Goal: Transaction & Acquisition: Purchase product/service

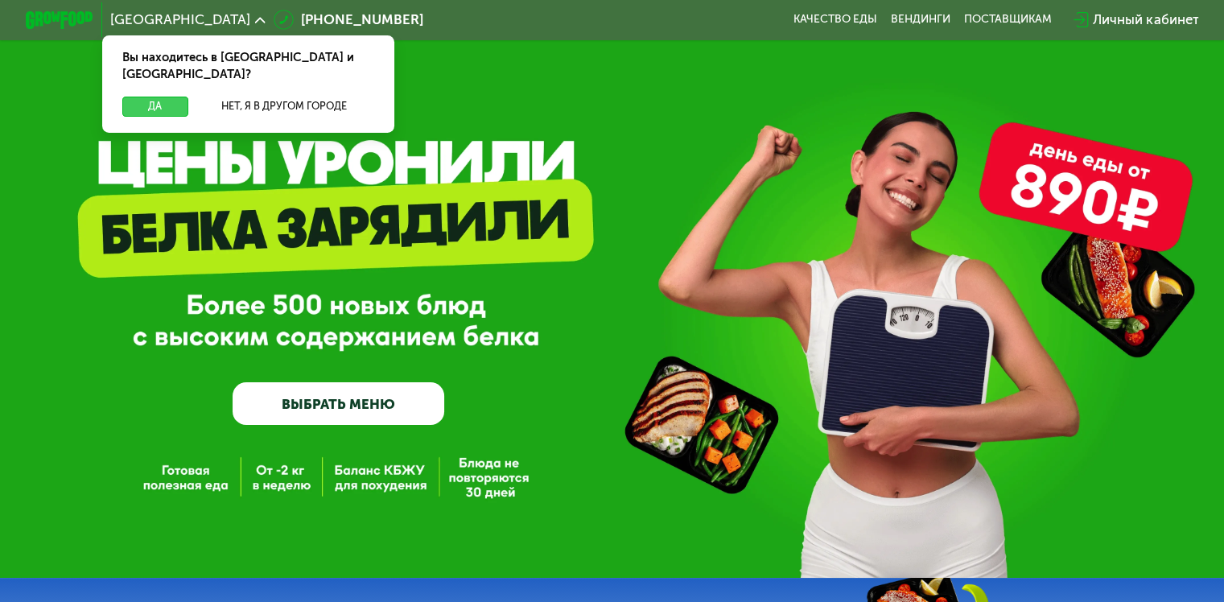
click at [142, 97] on button "Да" at bounding box center [154, 107] width 65 height 20
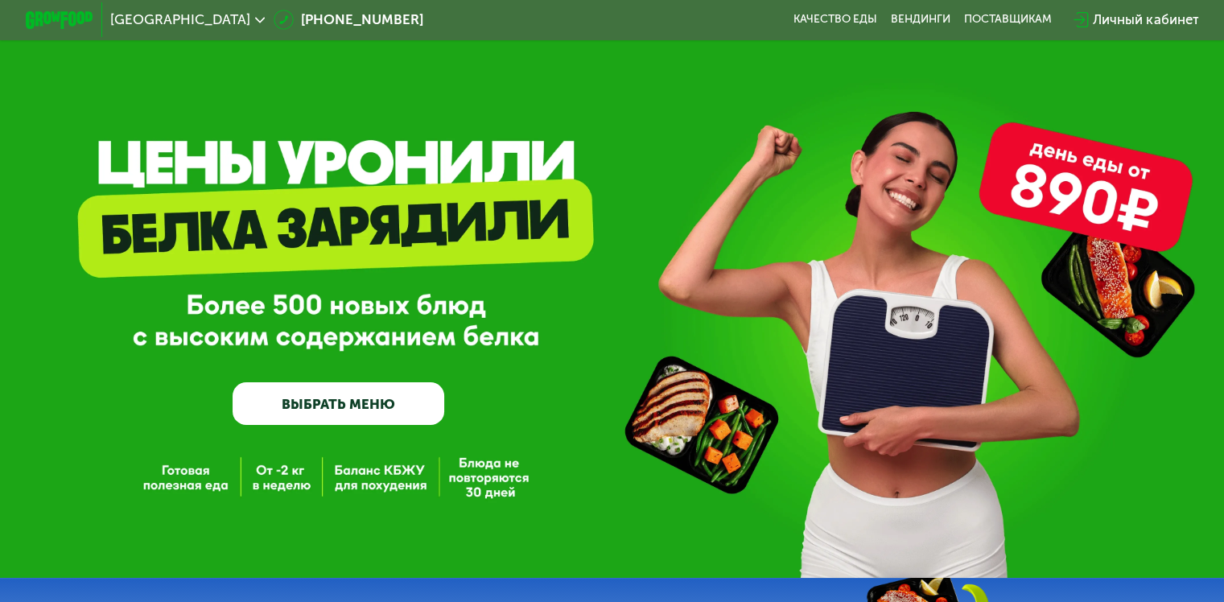
click at [382, 402] on link "ВЫБРАТЬ МЕНЮ" at bounding box center [339, 403] width 212 height 43
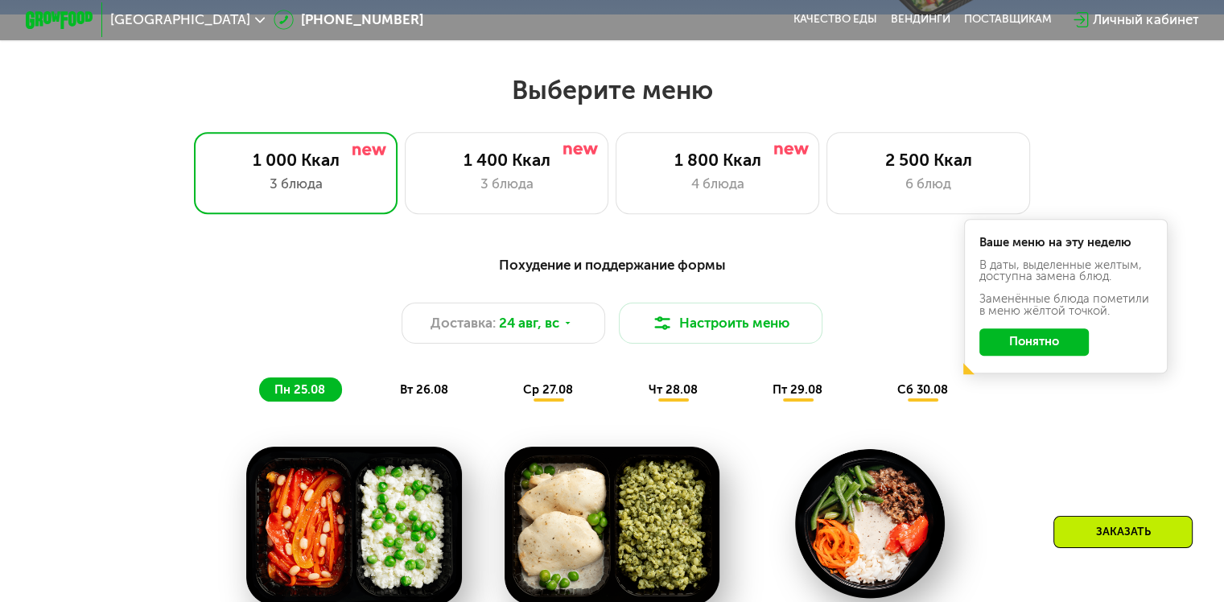
scroll to position [724, 0]
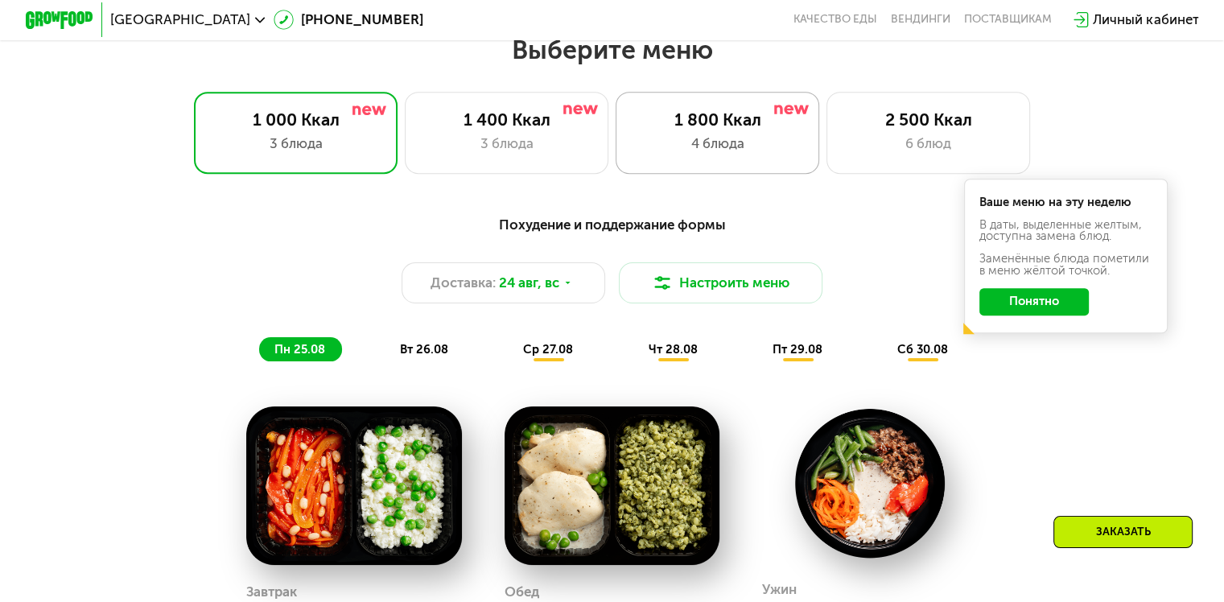
click at [686, 130] on div "1 800 Ккал" at bounding box center [717, 119] width 168 height 20
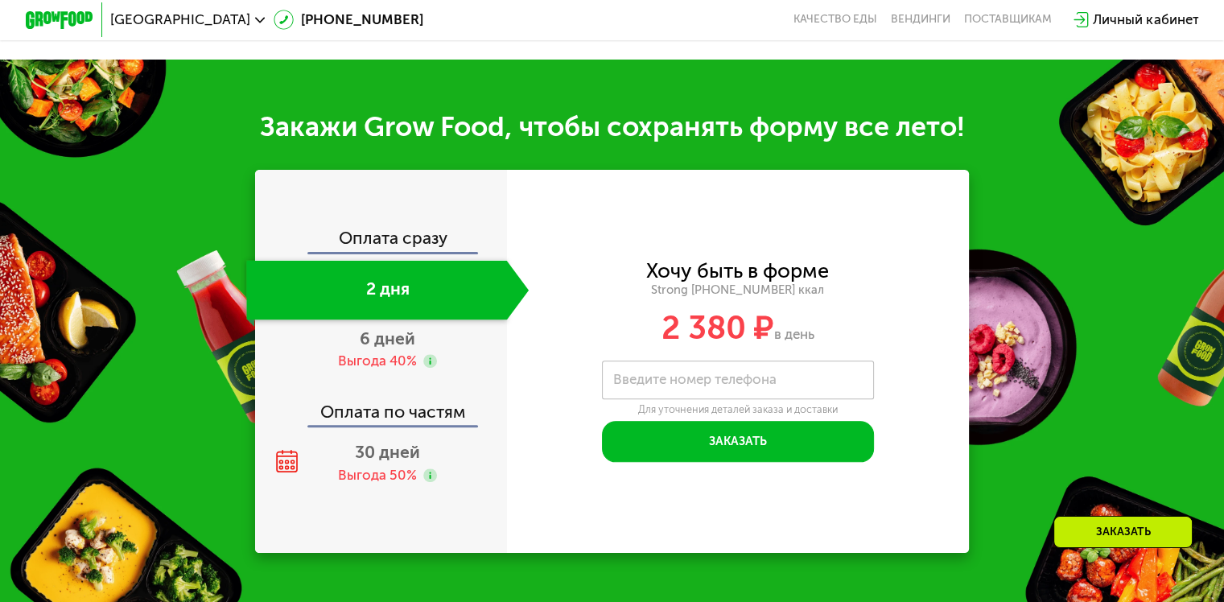
scroll to position [1704, 0]
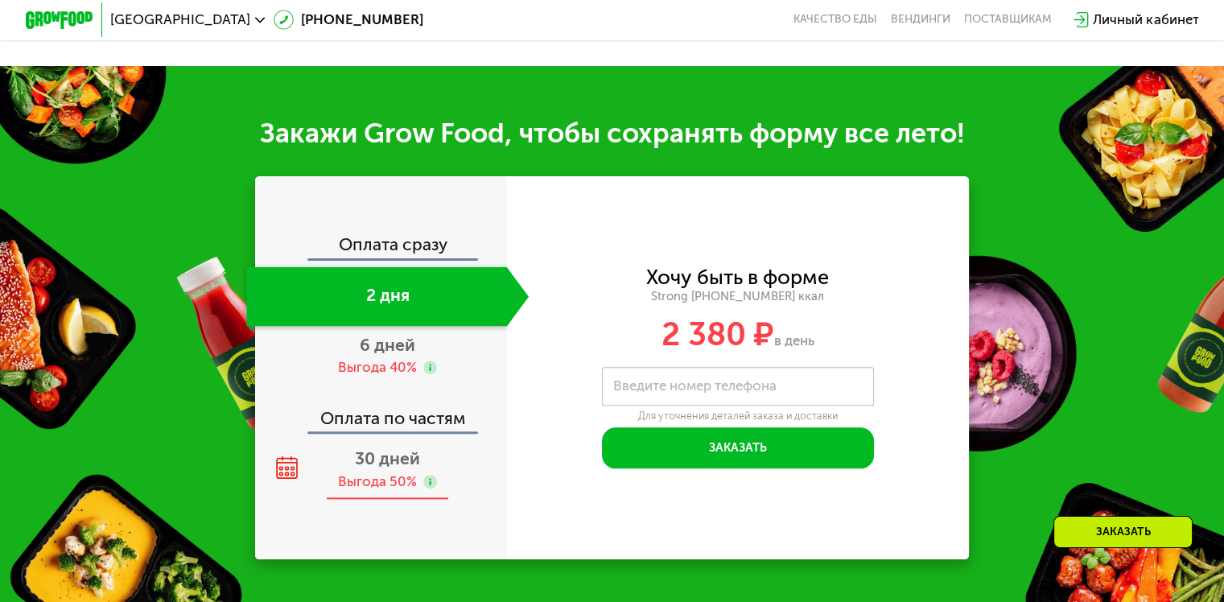
click at [361, 468] on span "30 дней" at bounding box center [387, 458] width 65 height 20
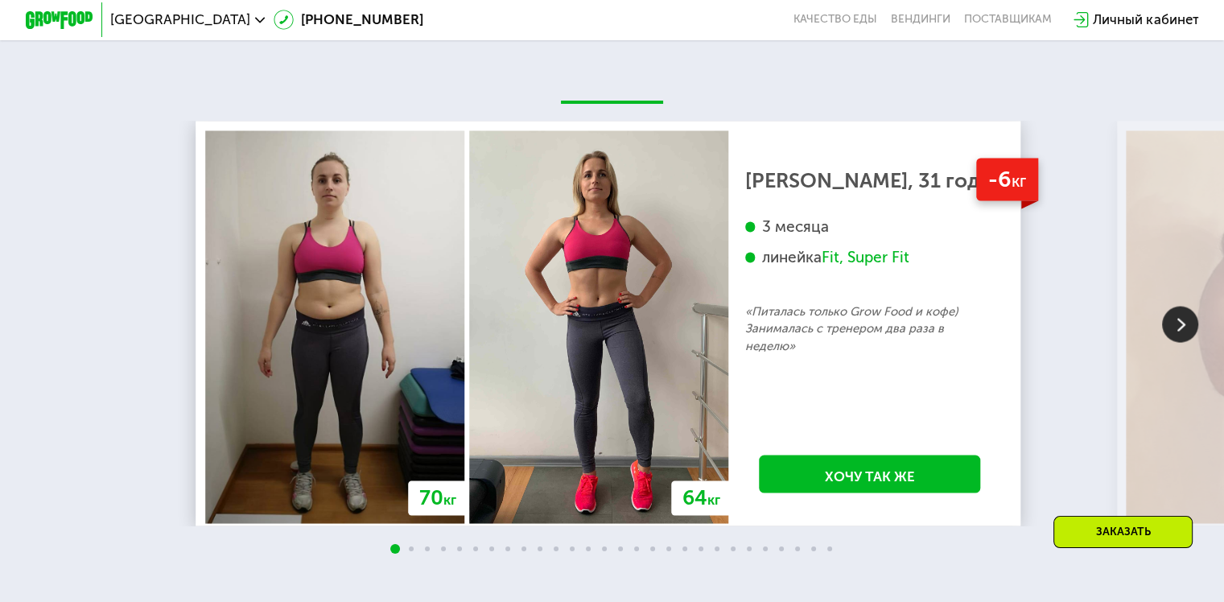
scroll to position [2888, 0]
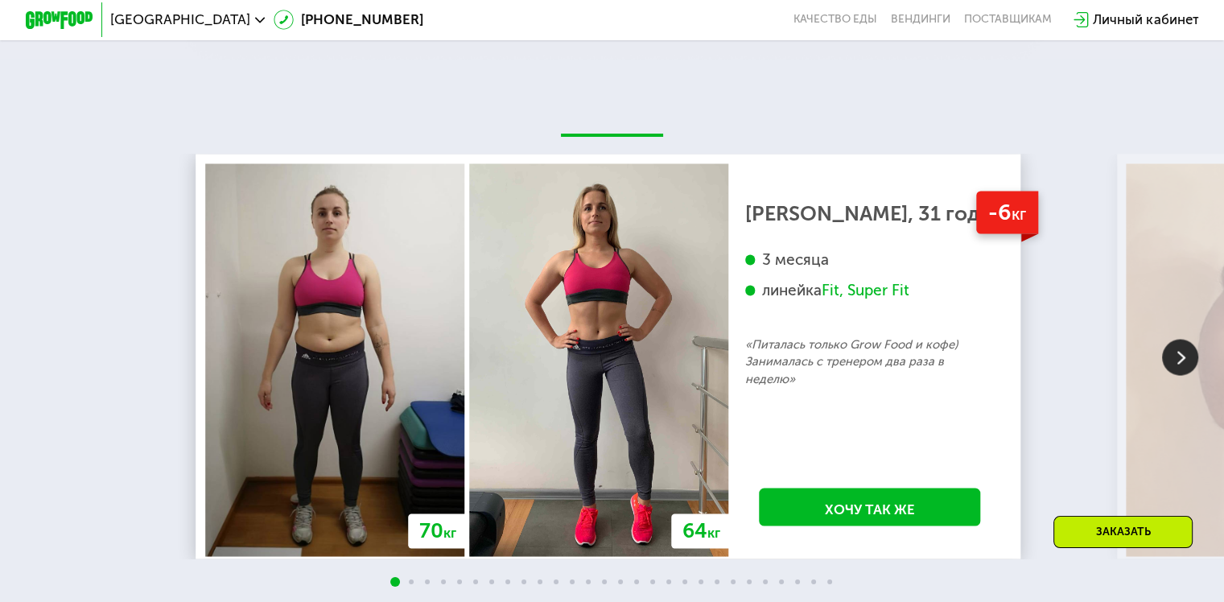
click at [1171, 375] on img at bounding box center [1180, 357] width 36 height 36
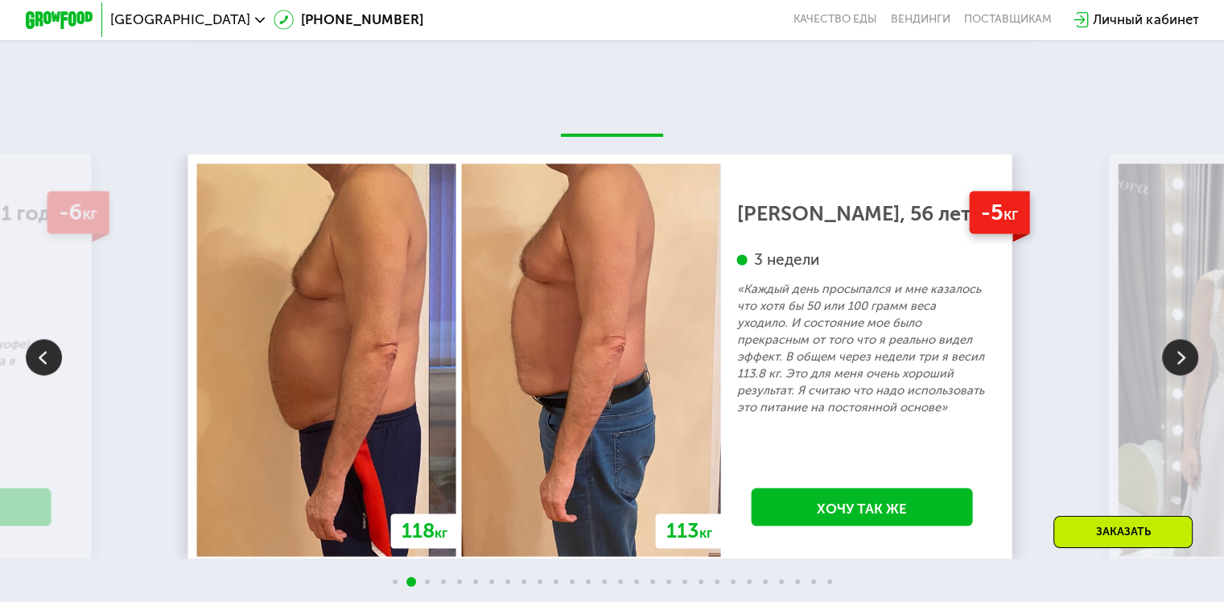
click at [1171, 375] on img at bounding box center [1180, 357] width 36 height 36
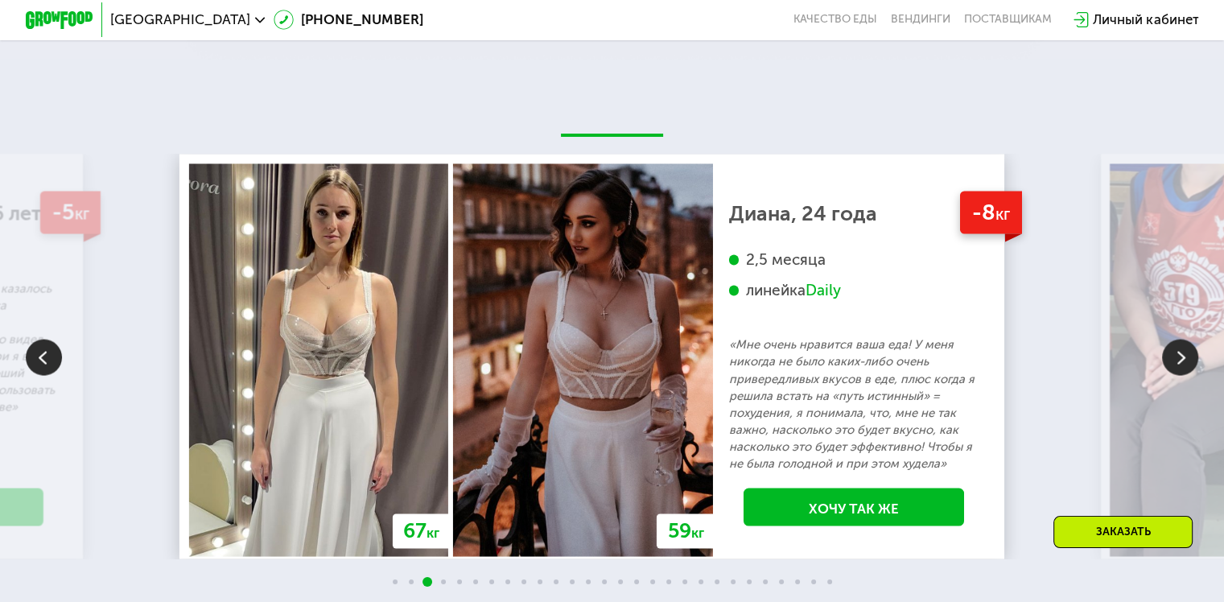
click at [1171, 375] on img at bounding box center [1180, 357] width 36 height 36
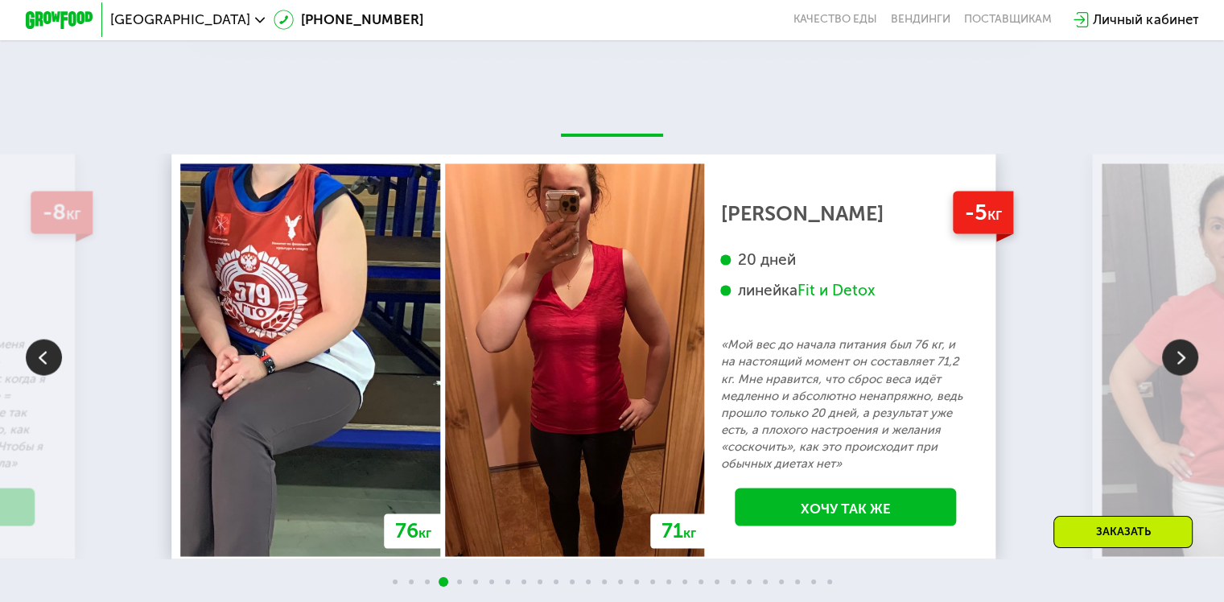
click at [1171, 375] on img at bounding box center [1180, 357] width 36 height 36
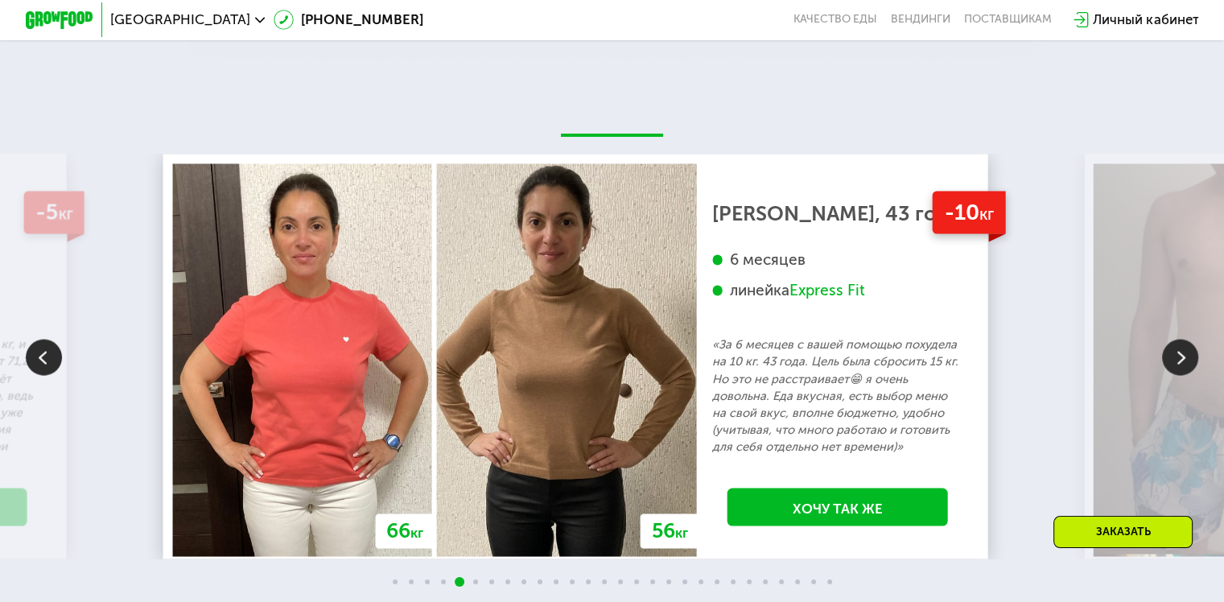
click at [1171, 375] on img at bounding box center [1180, 357] width 36 height 36
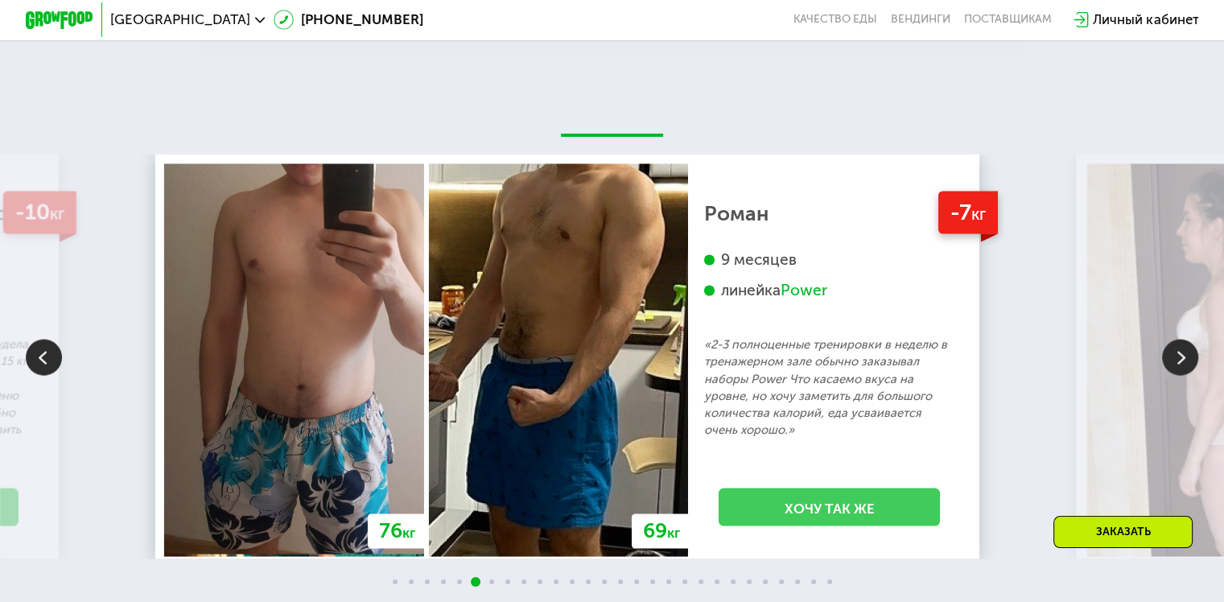
click at [937, 526] on link "Хочу так же" at bounding box center [829, 507] width 221 height 39
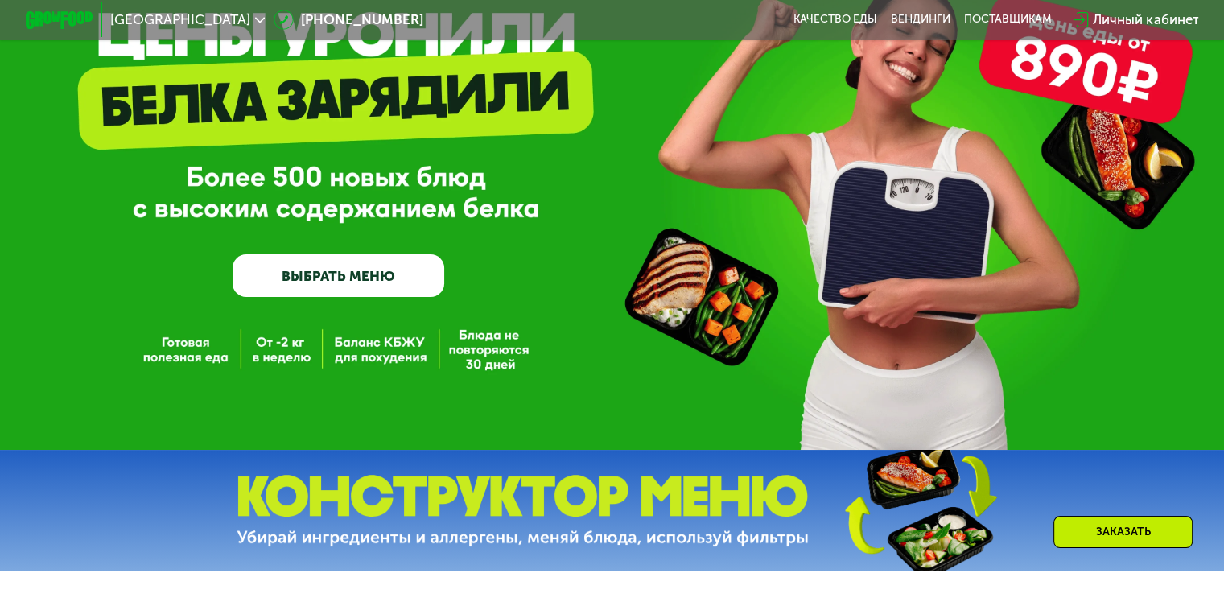
scroll to position [122, 0]
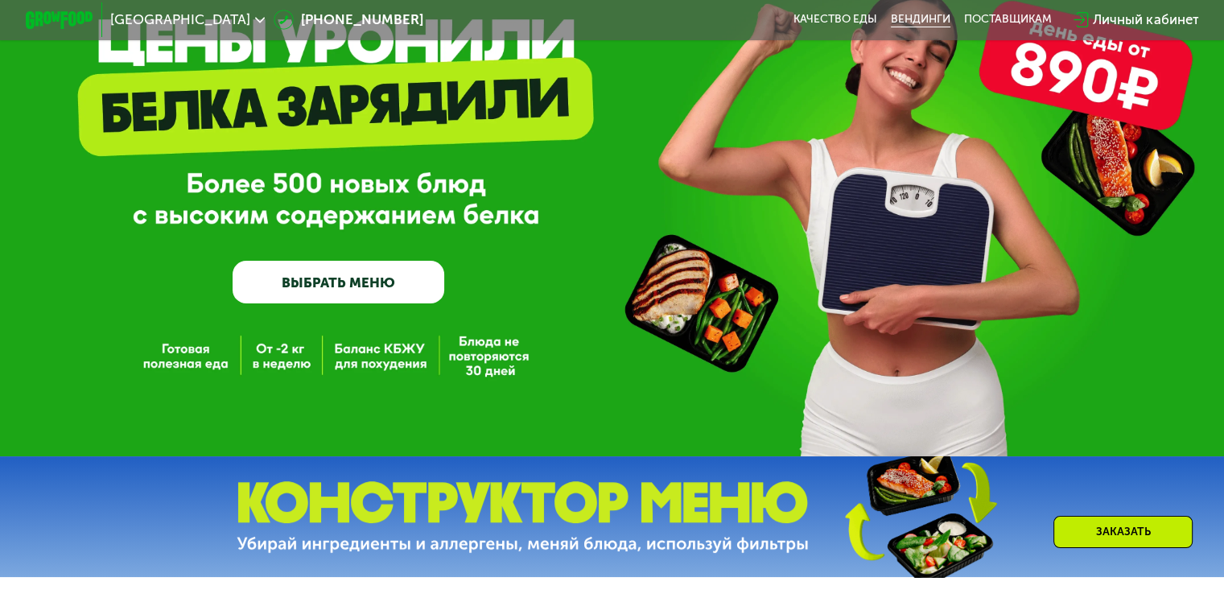
click at [918, 15] on link "Вендинги" at bounding box center [921, 20] width 60 height 14
click at [1030, 20] on div "поставщикам" at bounding box center [1008, 20] width 88 height 14
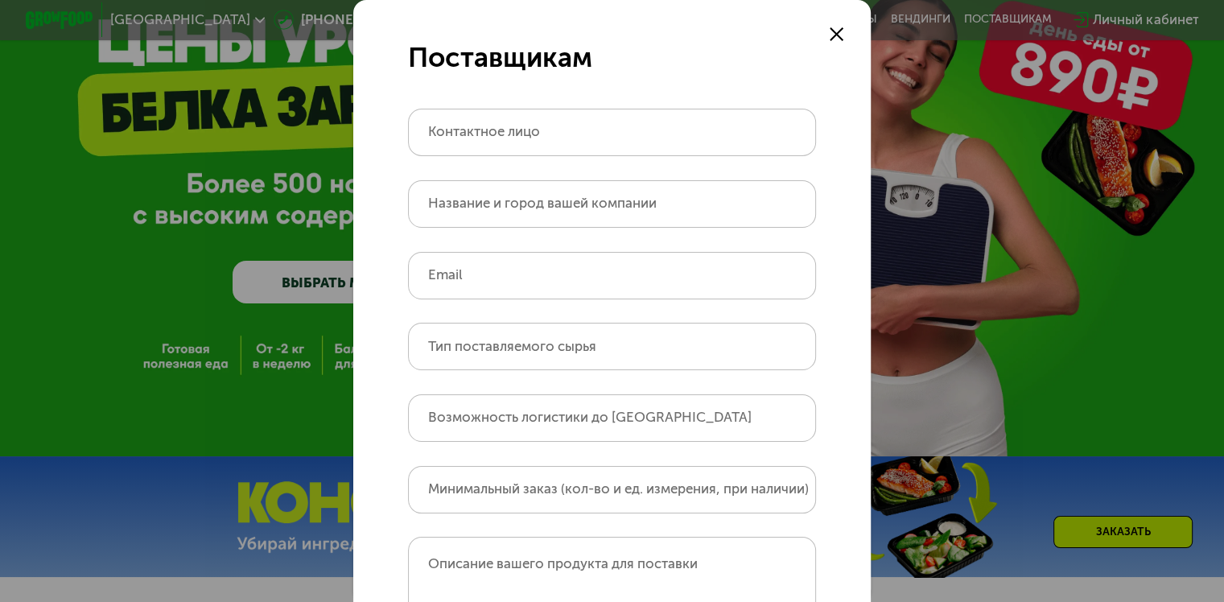
click at [830, 35] on icon at bounding box center [837, 34] width 14 height 14
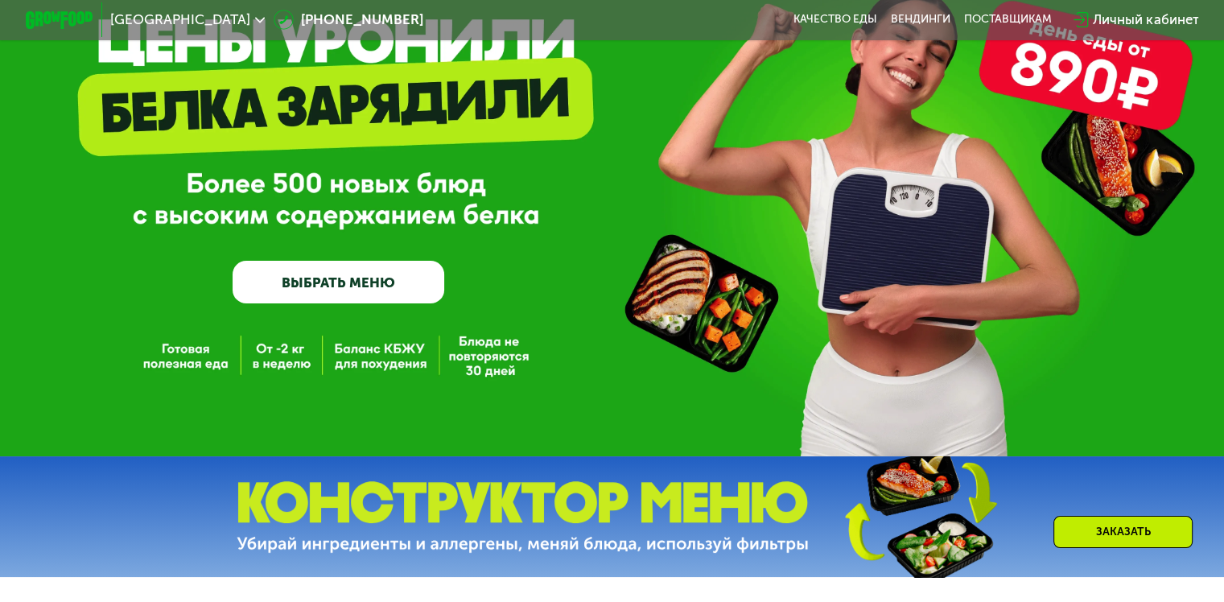
click at [1119, 538] on div "Заказать" at bounding box center [1123, 532] width 139 height 32
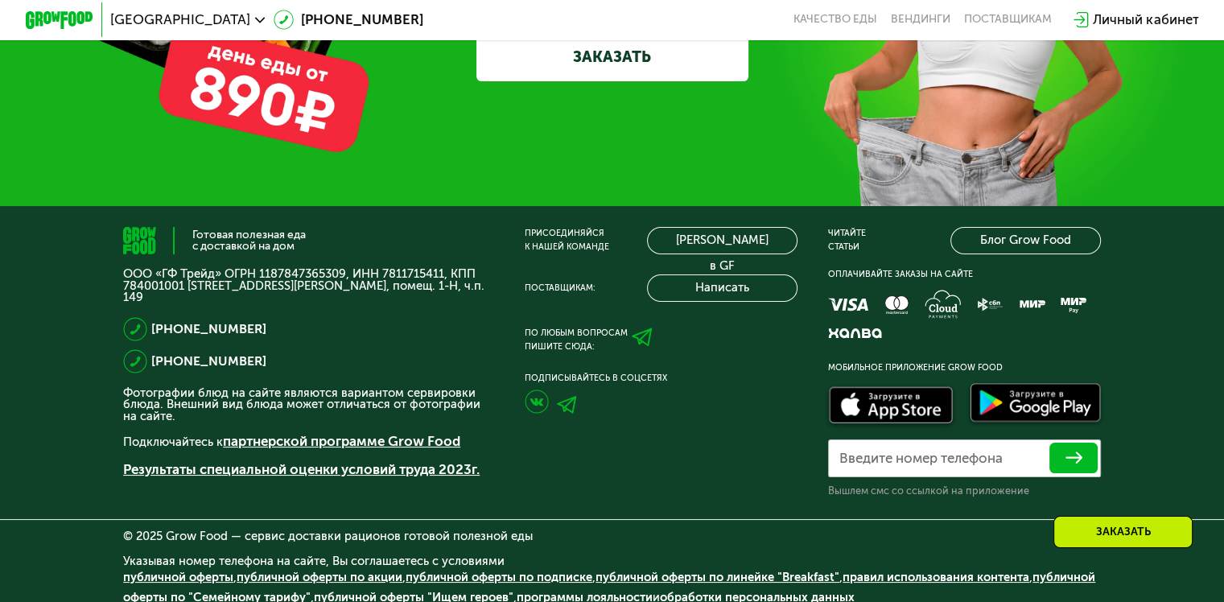
scroll to position [5174, 0]
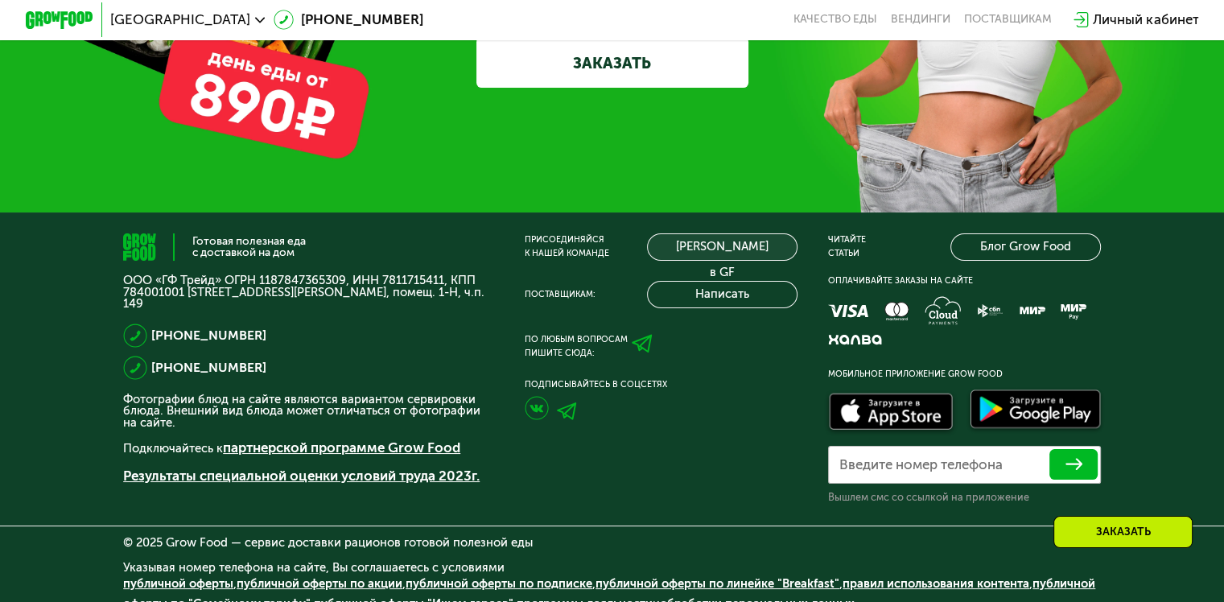
click at [686, 261] on link "[PERSON_NAME] в GF" at bounding box center [722, 246] width 150 height 27
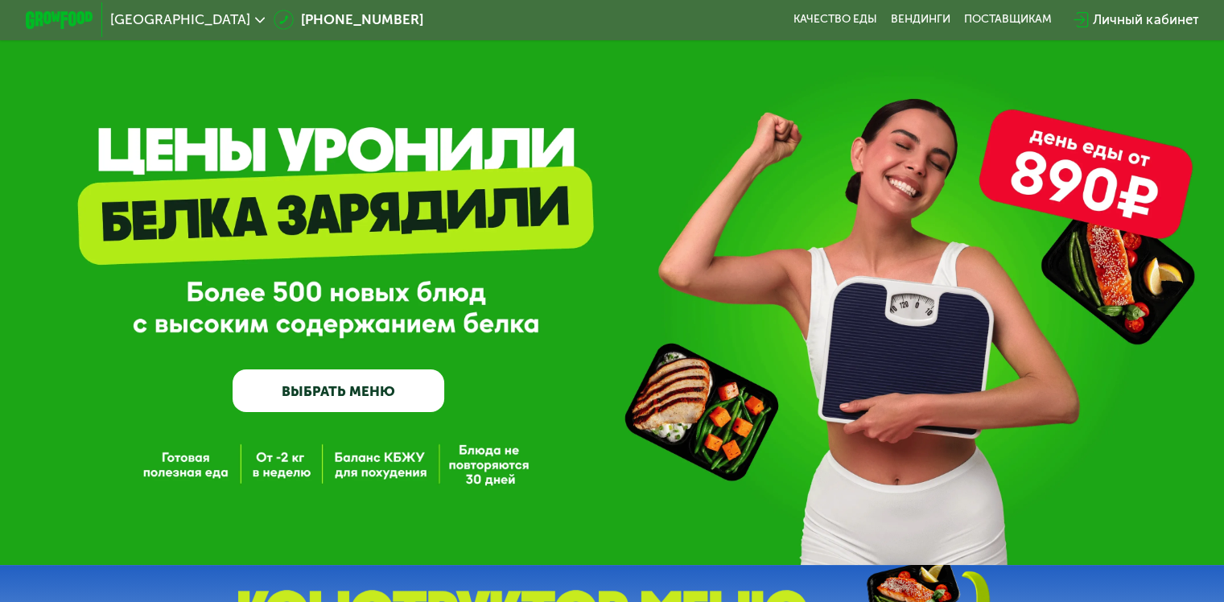
scroll to position [0, 0]
